Goal: Task Accomplishment & Management: Use online tool/utility

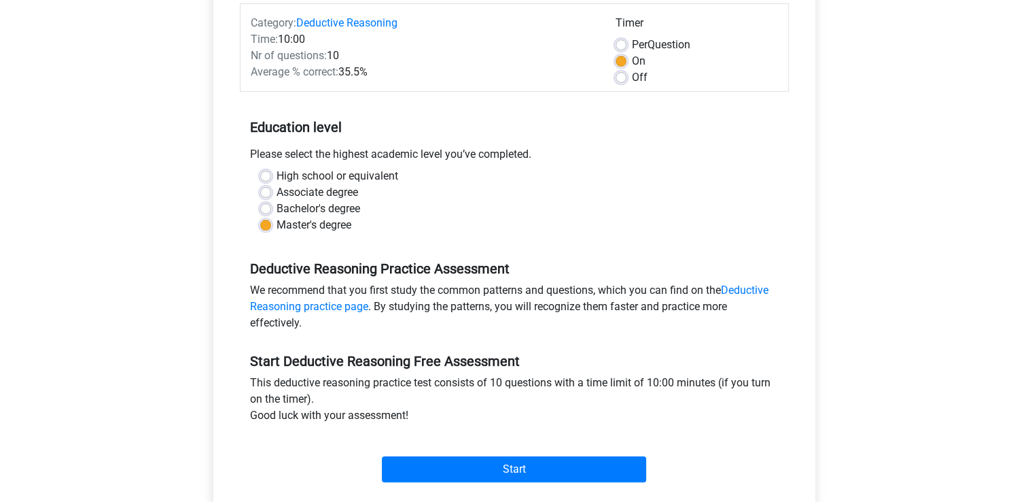
scroll to position [204, 0]
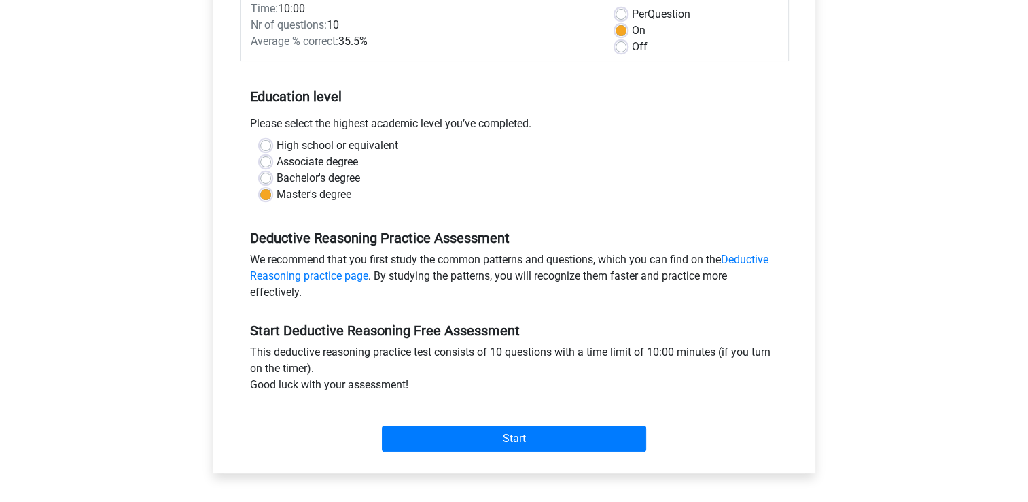
click at [277, 177] on label "Bachelor's degree" at bounding box center [319, 178] width 84 height 16
click at [264, 177] on input "Bachelor's degree" at bounding box center [265, 177] width 11 height 14
radio input "true"
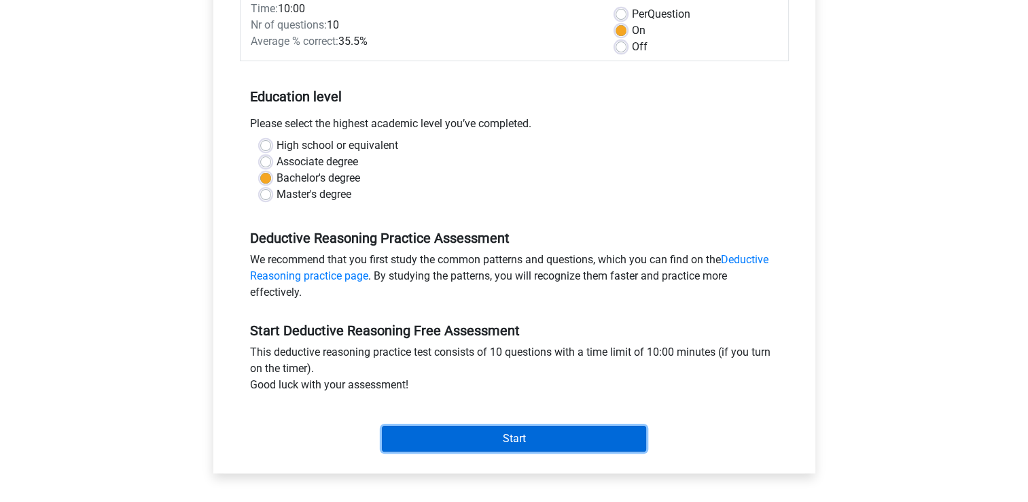
click at [468, 428] on input "Start" at bounding box center [514, 438] width 264 height 26
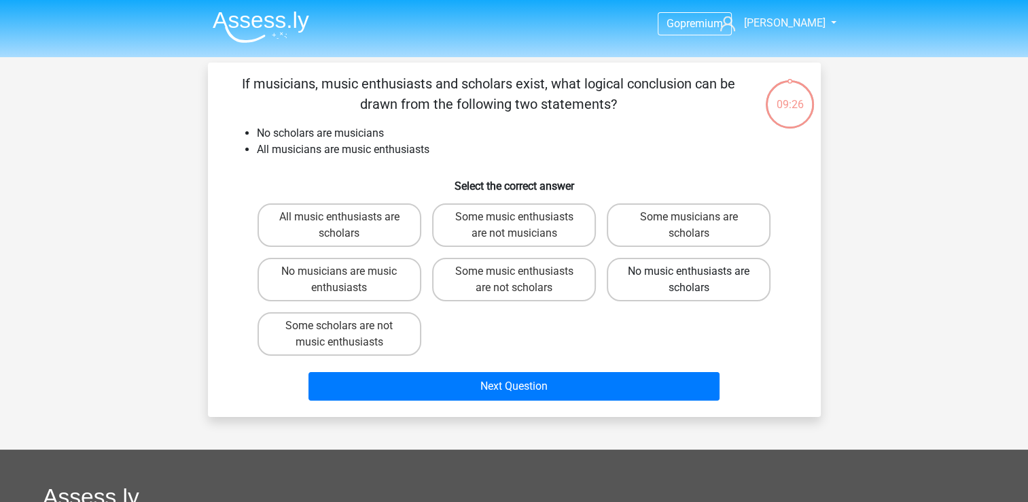
click at [699, 286] on label "No music enthusiasts are scholars" at bounding box center [689, 279] width 164 height 43
click at [698, 280] on input "No music enthusiasts are scholars" at bounding box center [693, 275] width 9 height 9
radio input "true"
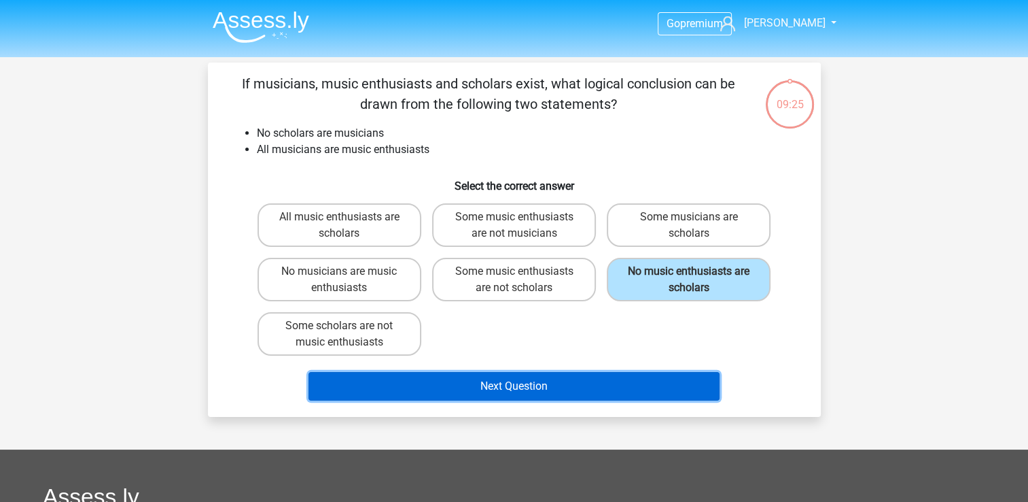
click at [553, 385] on button "Next Question" at bounding box center [514, 386] width 411 height 29
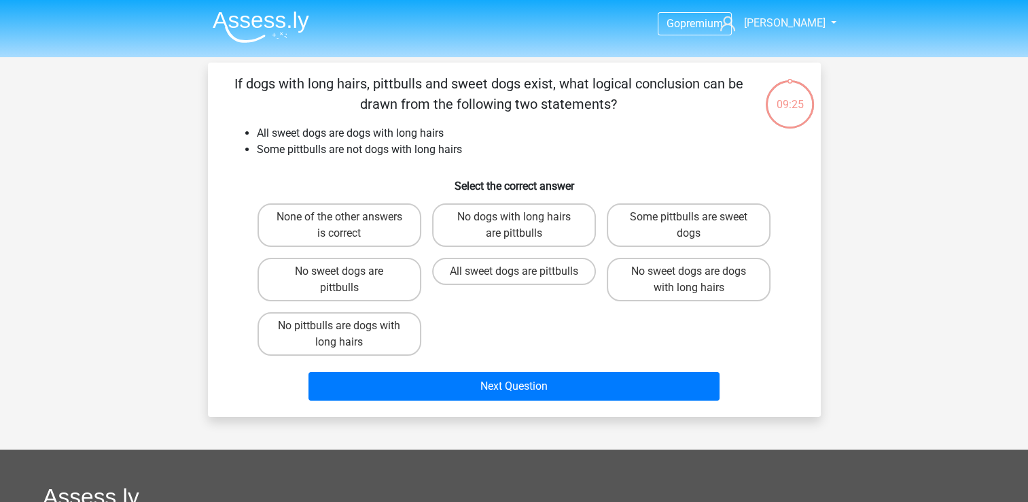
scroll to position [63, 0]
